Goal: Transaction & Acquisition: Purchase product/service

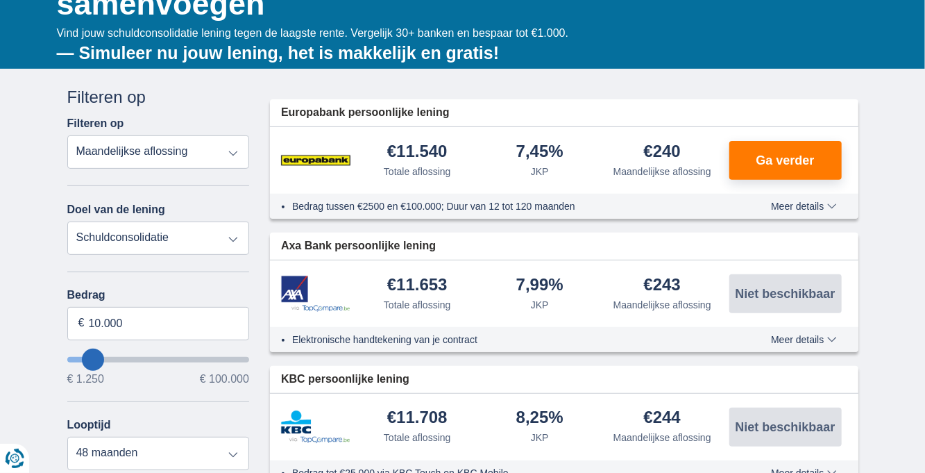
scroll to position [212, 0]
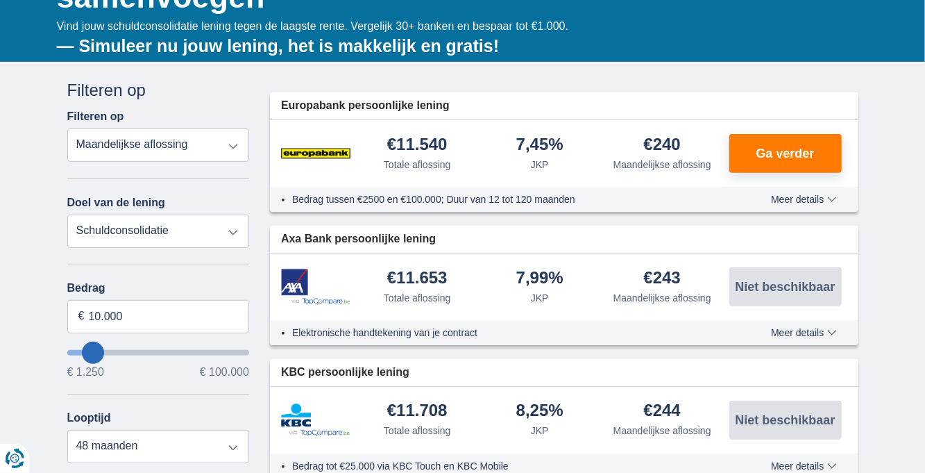
click at [244, 236] on select "Persoonlijke lening Auto Moto / fiets Mobilhome / caravan Renovatie Energie Sch…" at bounding box center [158, 230] width 183 height 33
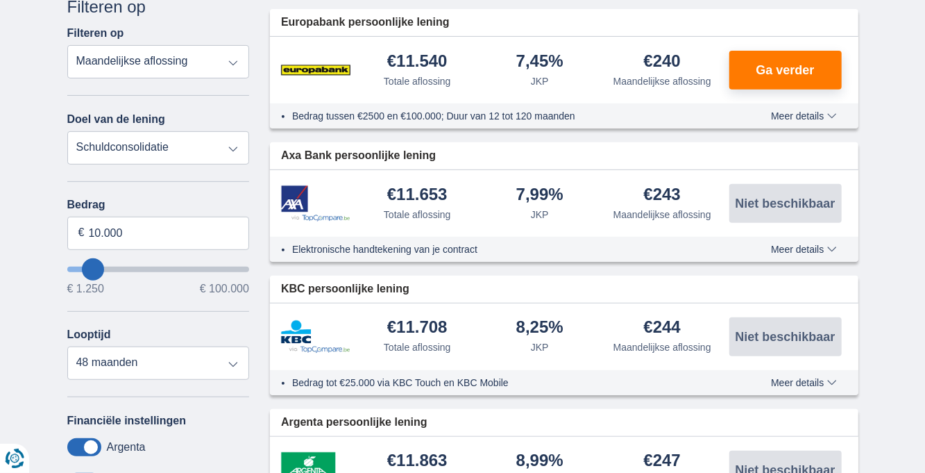
scroll to position [297, 0]
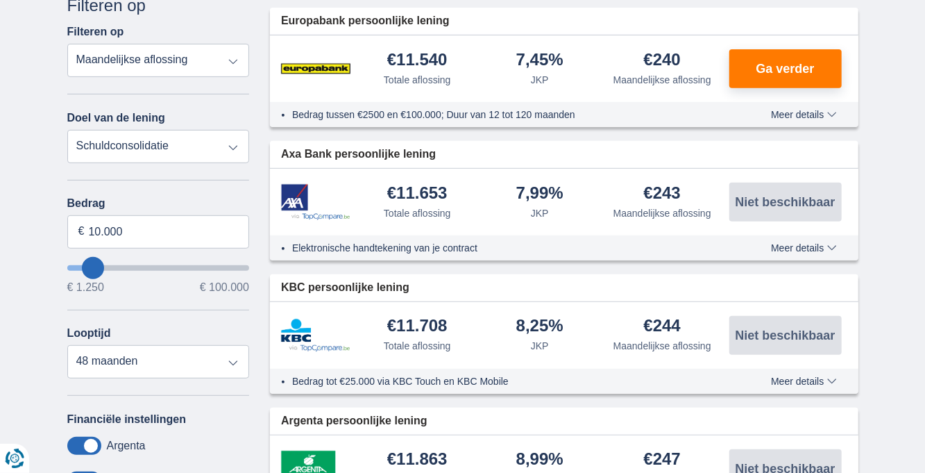
click at [239, 149] on select "Persoonlijke lening Auto Moto / fiets Mobilhome / caravan Renovatie Energie Sch…" at bounding box center [158, 146] width 183 height 33
click at [67, 130] on select "Persoonlijke lening Auto Moto / fiets Mobilhome / caravan Renovatie Energie Sch…" at bounding box center [158, 146] width 183 height 33
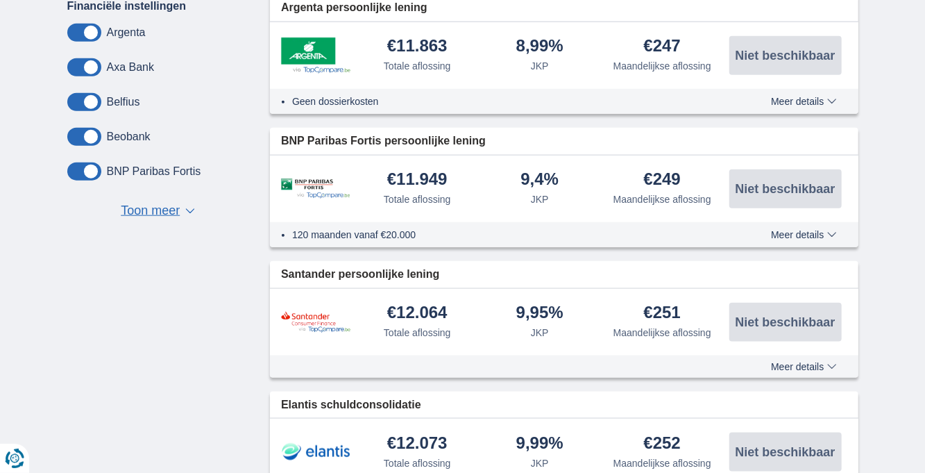
click at [239, 400] on div "Annuleren Filters Filteren op Filteren op Totale aflossing JKP Maandelijkse afl…" at bounding box center [463, 402] width 812 height 1643
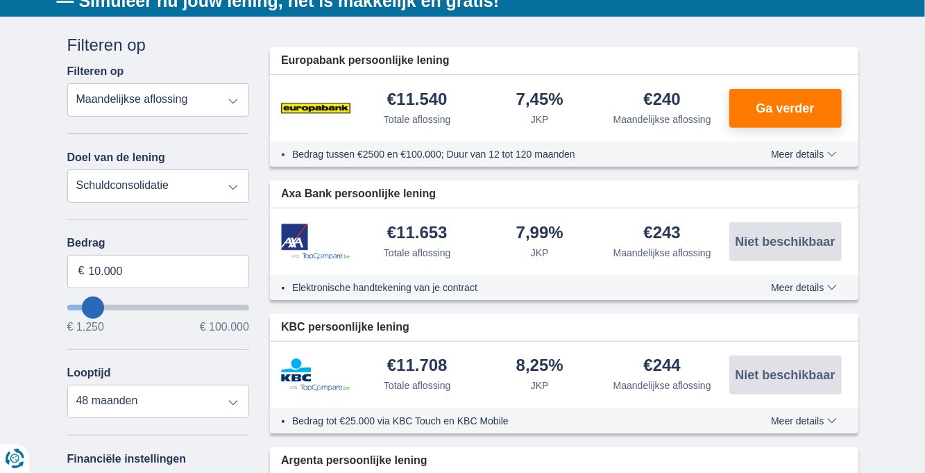
scroll to position [255, 0]
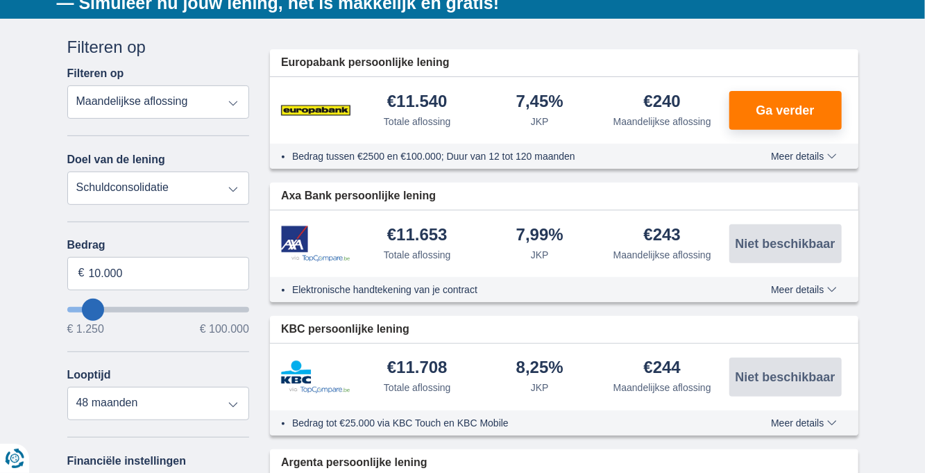
click at [249, 373] on div "Annuleren Filters Filteren op Filteren op Totale aflossing JKP Maandelijkse afl…" at bounding box center [158, 365] width 203 height 660
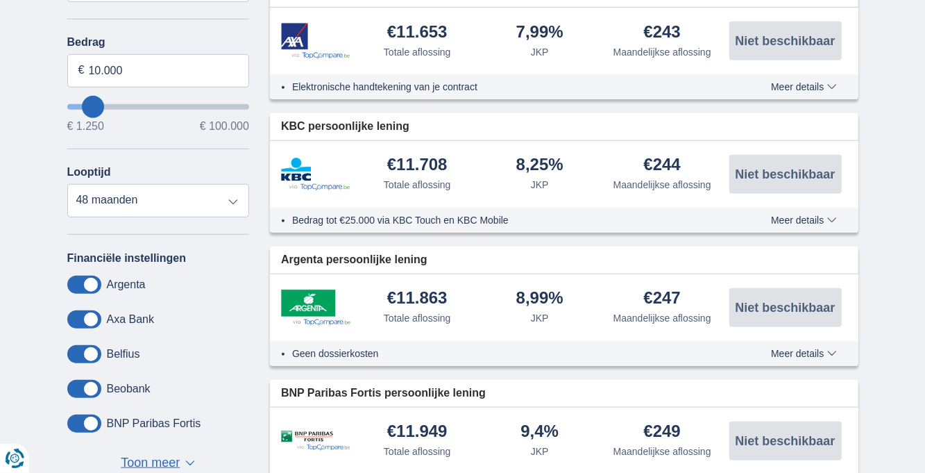
scroll to position [391, 0]
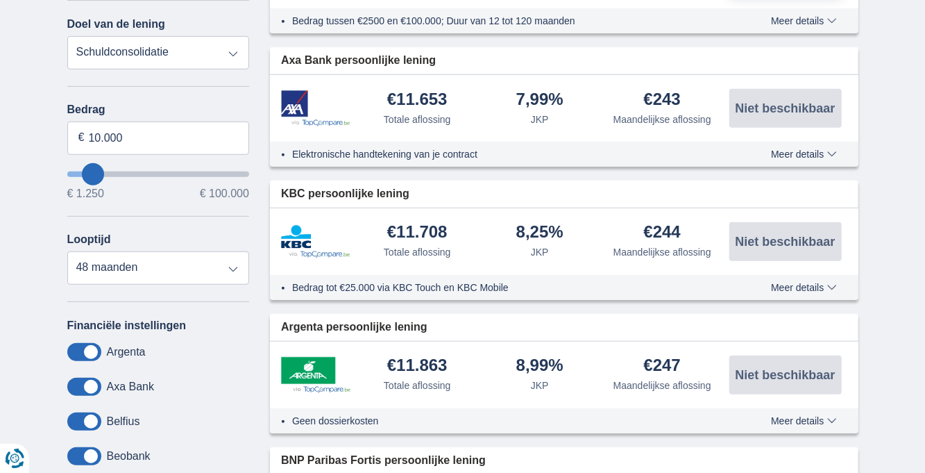
click at [273, 423] on div "Geen dossierkosten" at bounding box center [501, 421] width 462 height 14
click at [130, 136] on input "10.000" at bounding box center [158, 137] width 183 height 33
type input "15.000"
type input "15250"
select select "60"
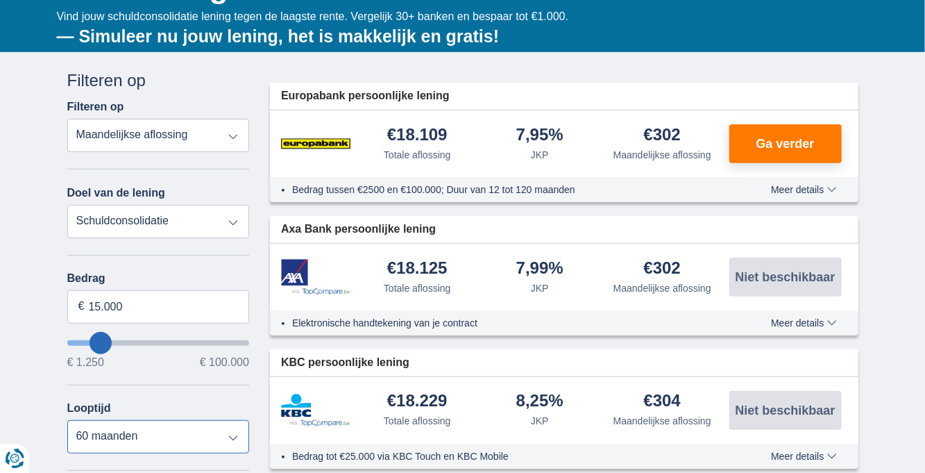
scroll to position [221, 0]
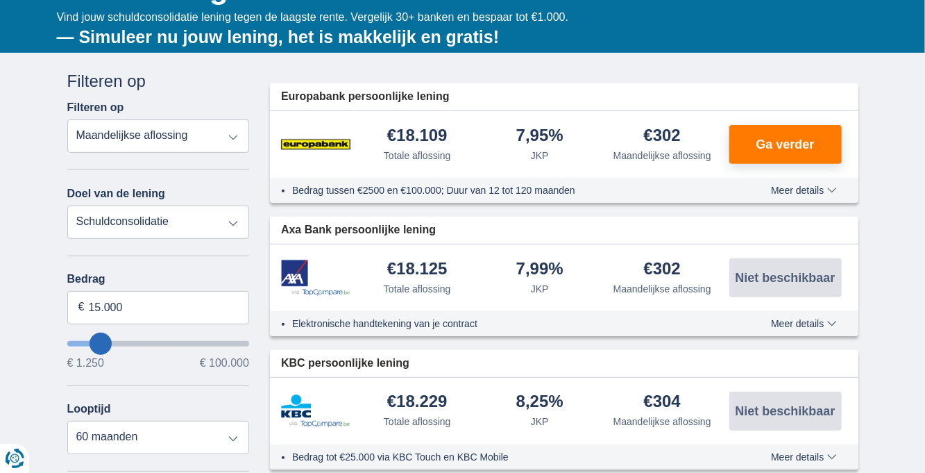
click at [832, 194] on button "Meer details Minder details" at bounding box center [804, 190] width 86 height 11
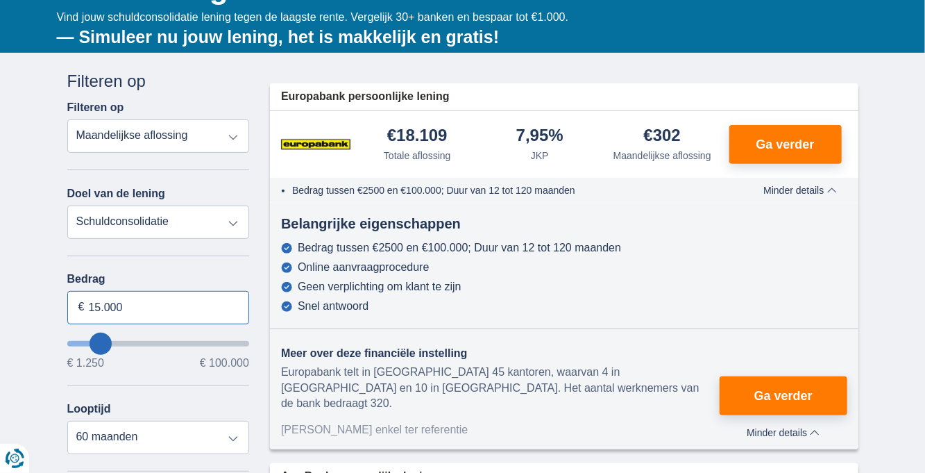
click at [158, 308] on input "15.000" at bounding box center [158, 307] width 183 height 33
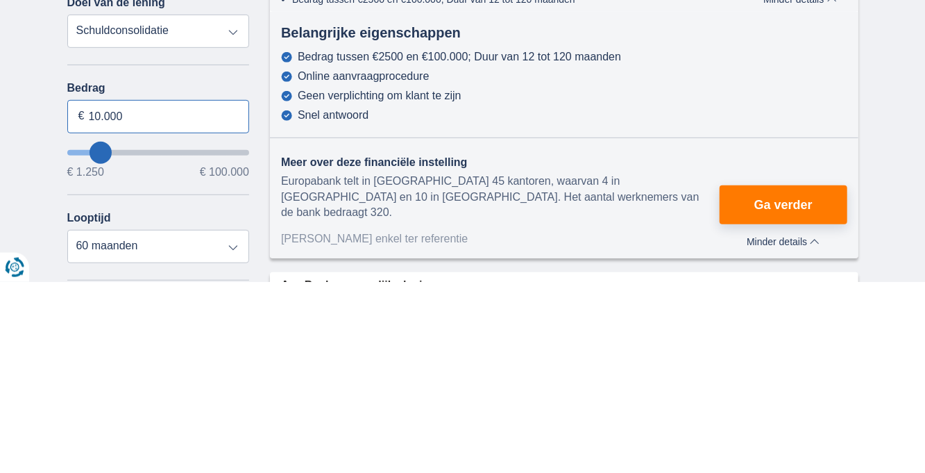
type input "10.000"
type input "10250"
select select "48"
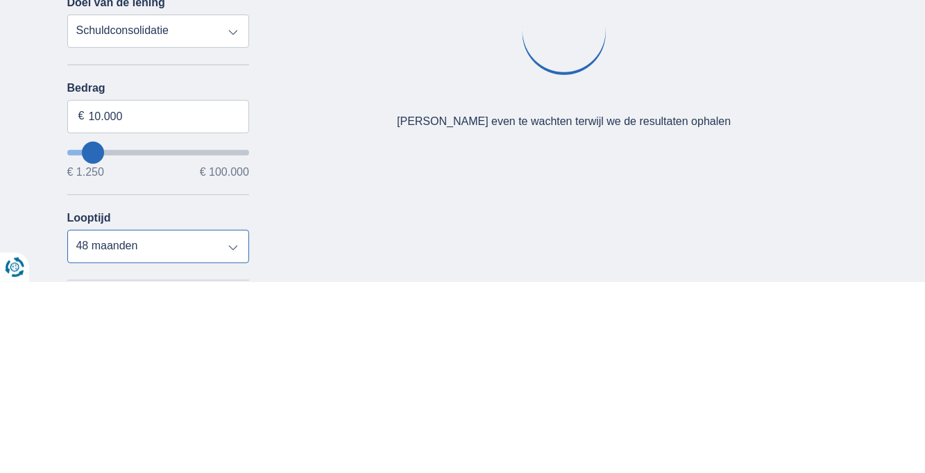
scroll to position [281, 0]
